Goal: Entertainment & Leisure: Consume media (video, audio)

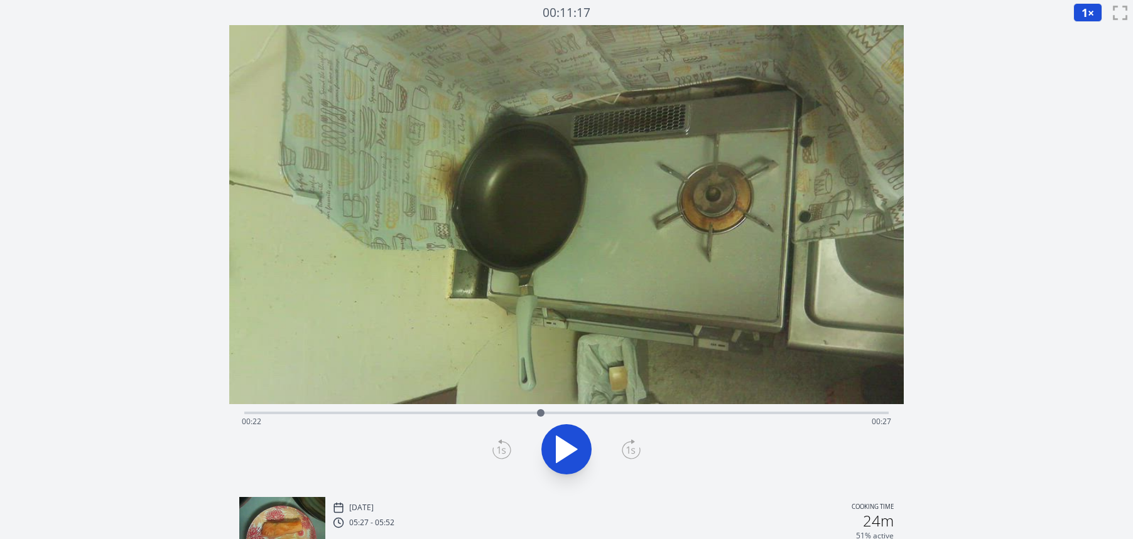
drag, startPoint x: 274, startPoint y: 412, endPoint x: 541, endPoint y: 415, distance: 266.9
click at [541, 415] on div at bounding box center [541, 413] width 8 height 8
click at [573, 448] on icon at bounding box center [573, 449] width 7 height 27
drag, startPoint x: 551, startPoint y: 412, endPoint x: 510, endPoint y: 412, distance: 40.8
click at [510, 412] on div at bounding box center [510, 413] width 8 height 8
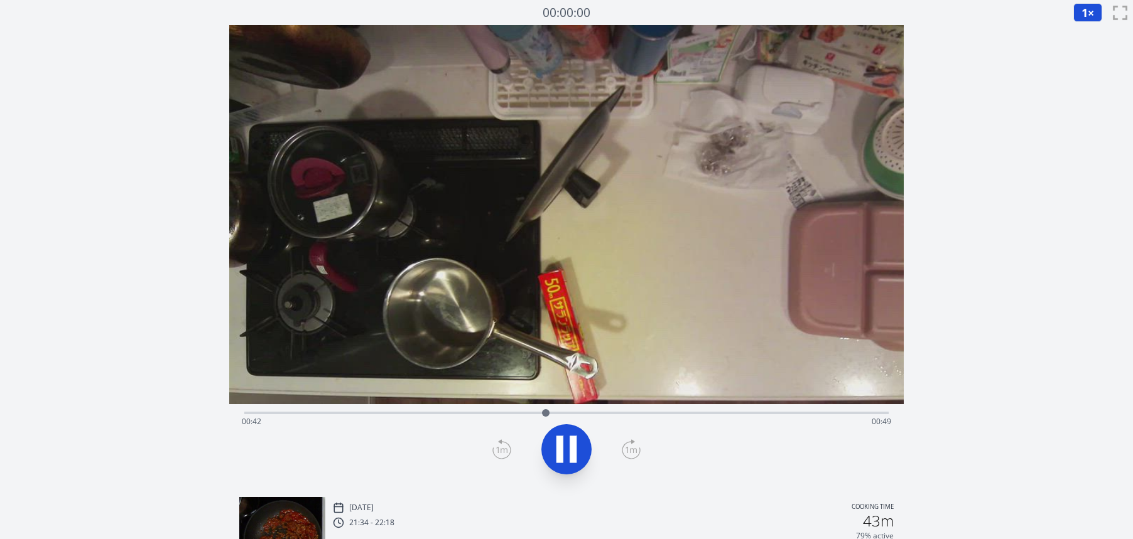
drag, startPoint x: 247, startPoint y: 411, endPoint x: 546, endPoint y: 434, distance: 299.1
click at [546, 434] on div "Time elapsed: 00:42 Time remaining: 00:49" at bounding box center [566, 445] width 674 height 83
drag, startPoint x: 560, startPoint y: 410, endPoint x: 339, endPoint y: 410, distance: 220.4
click at [339, 410] on div at bounding box center [339, 413] width 8 height 8
